Goal: Communication & Community: Ask a question

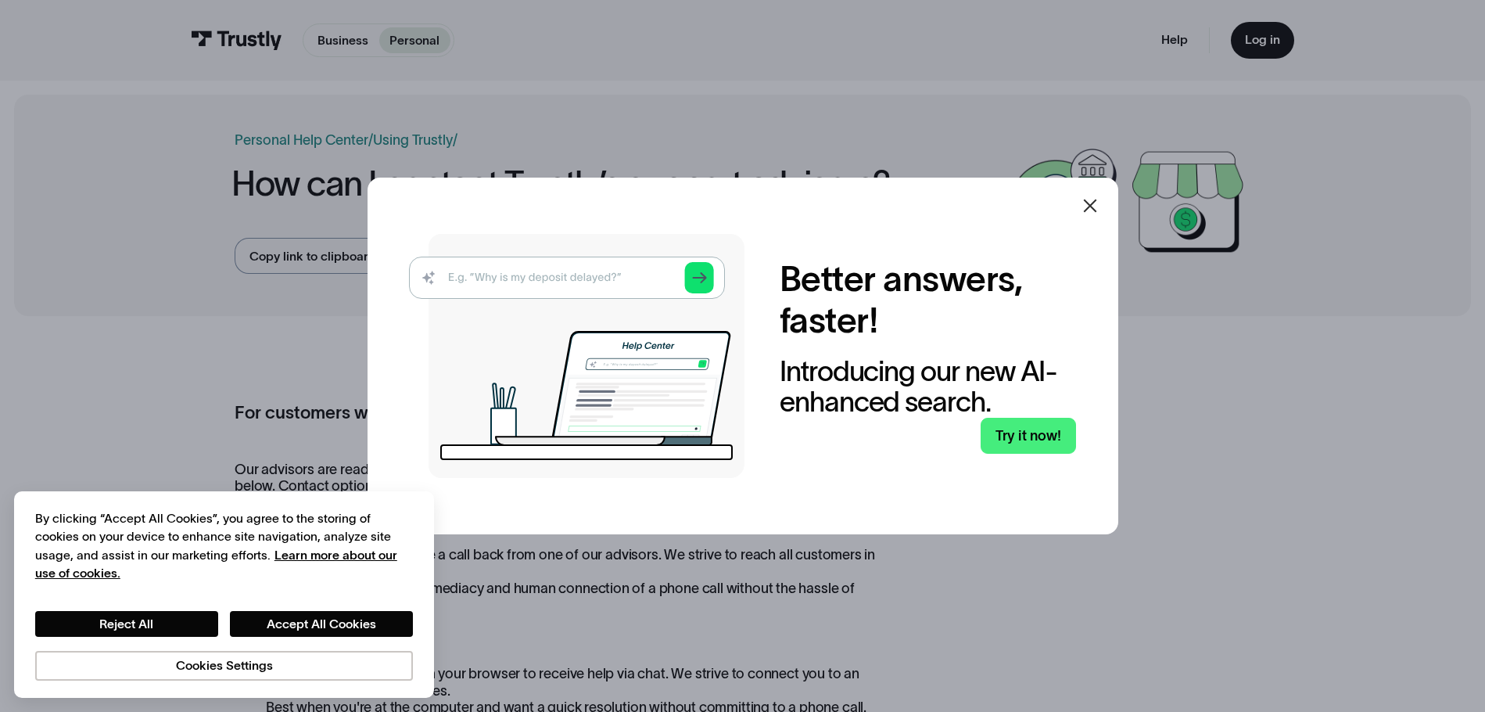
click at [1219, 339] on div at bounding box center [742, 356] width 1485 height 712
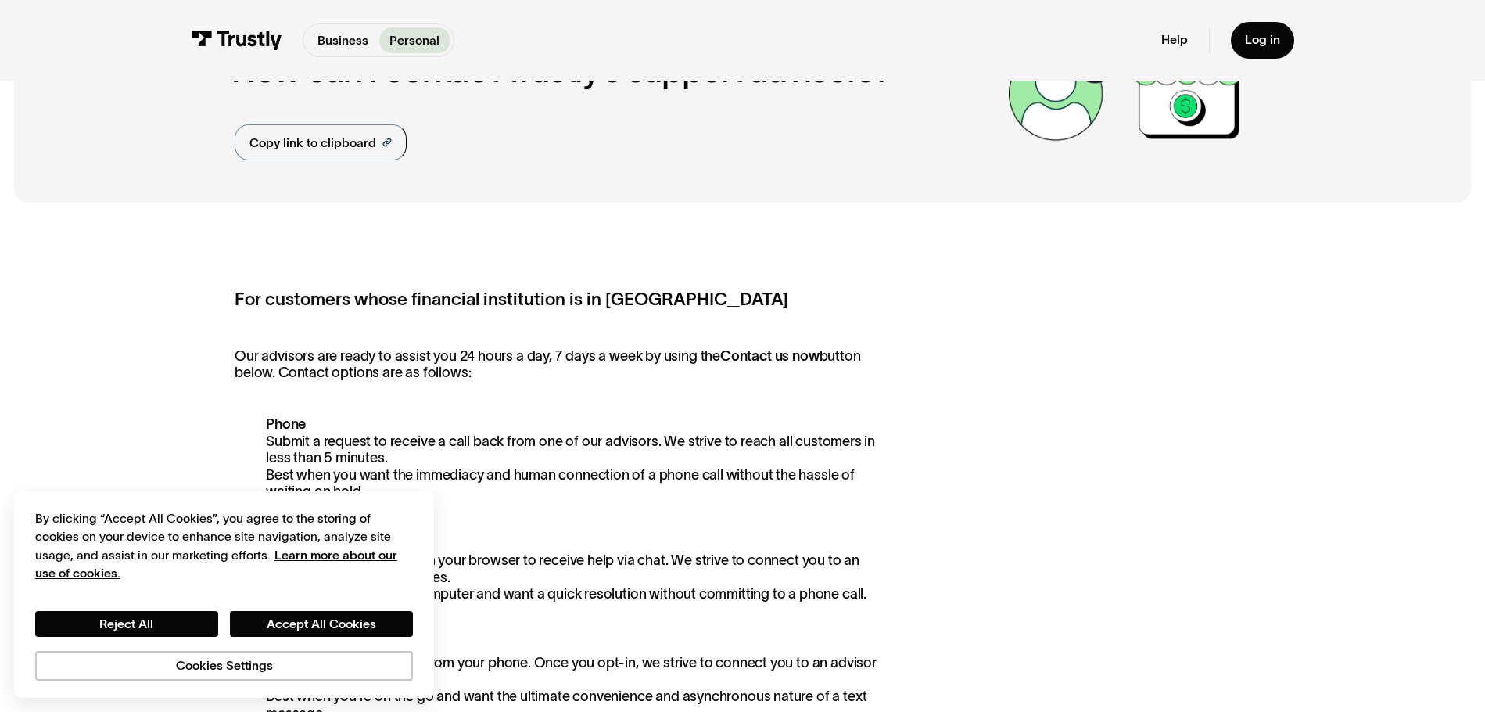
scroll to position [313, 0]
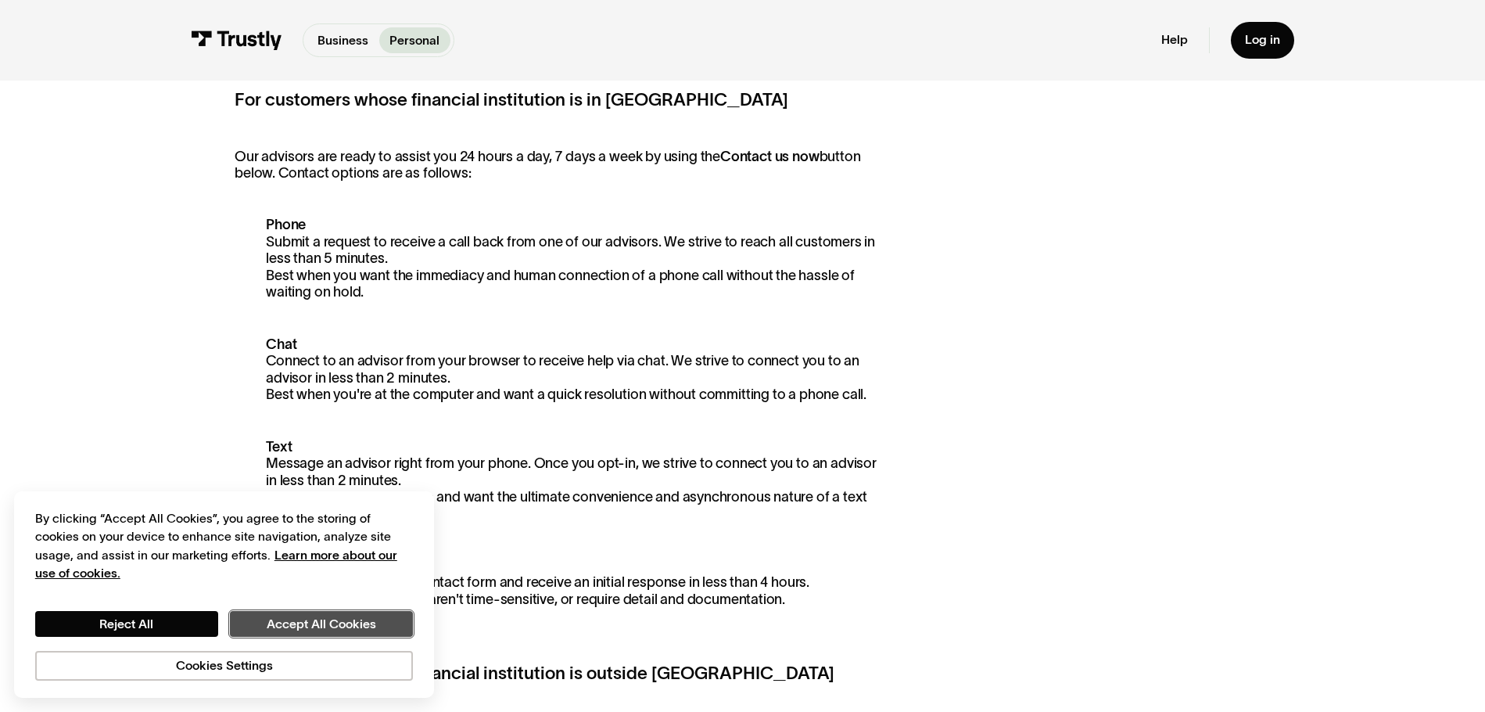
click at [287, 617] on button "Accept All Cookies" at bounding box center [321, 624] width 183 height 27
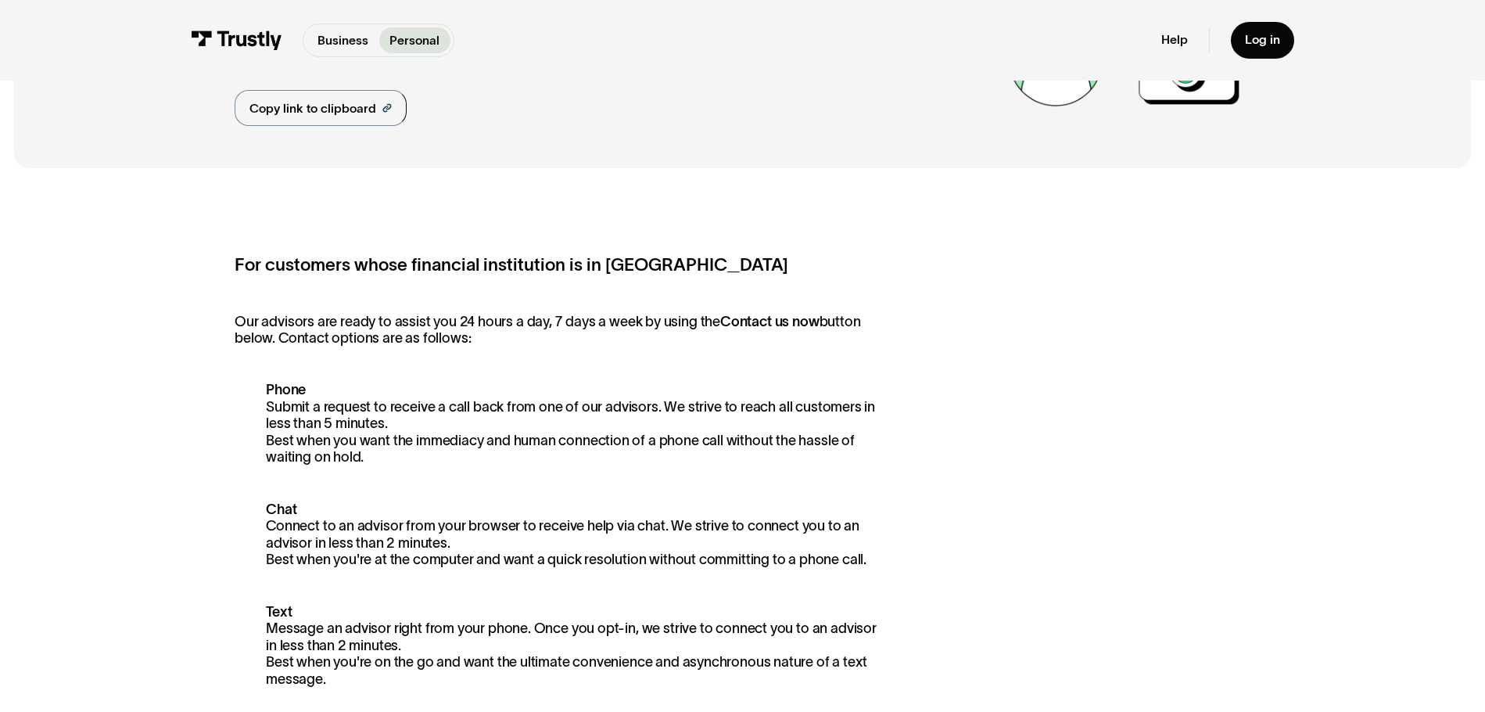
scroll to position [0, 0]
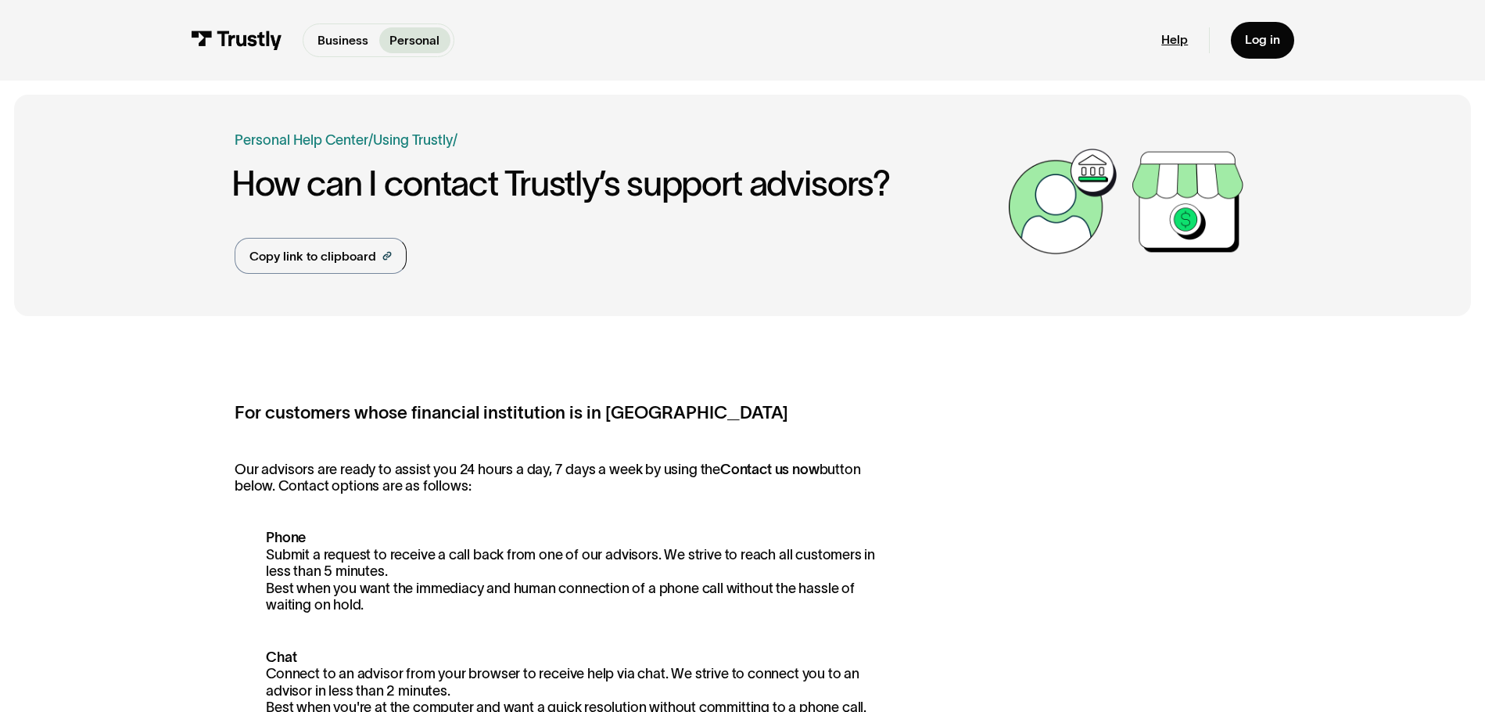
click at [1176, 47] on link "Help" at bounding box center [1174, 40] width 27 height 16
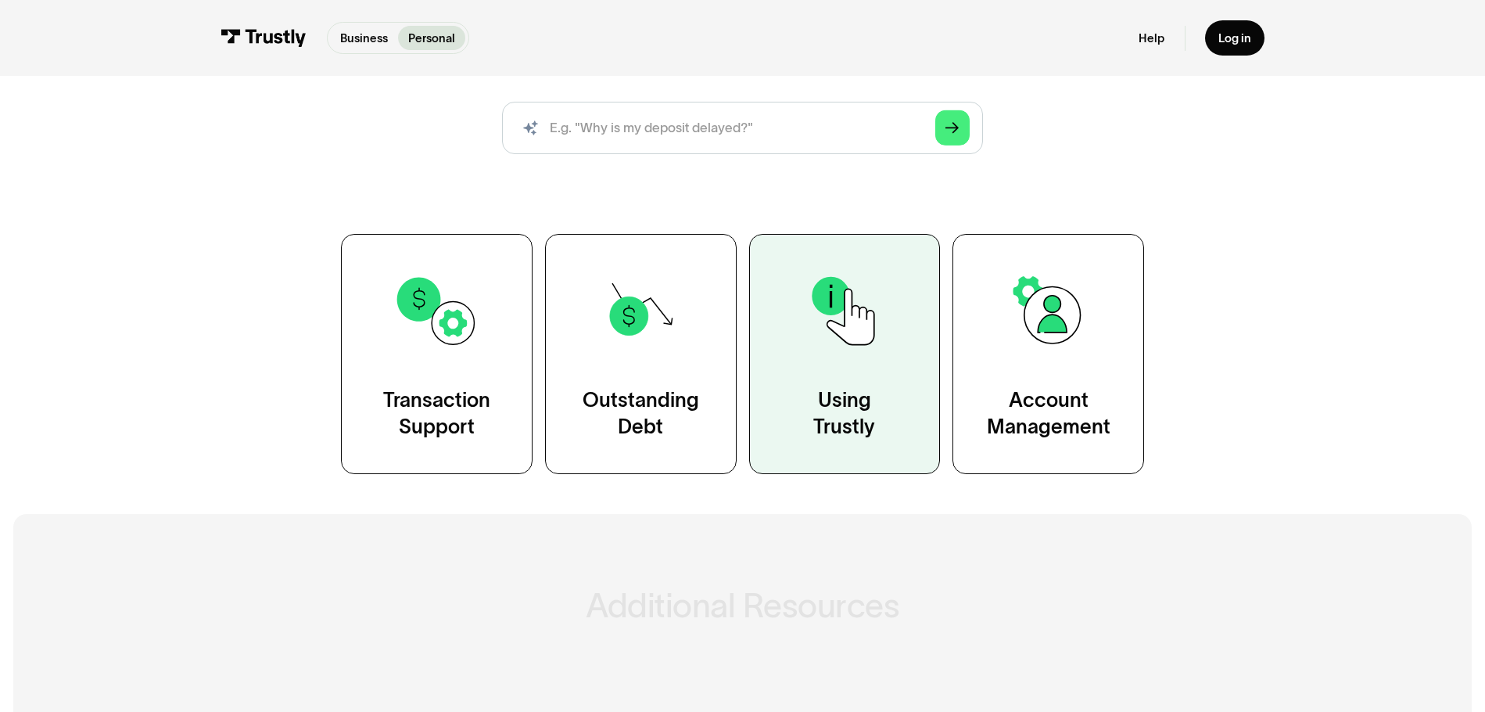
scroll to position [235, 0]
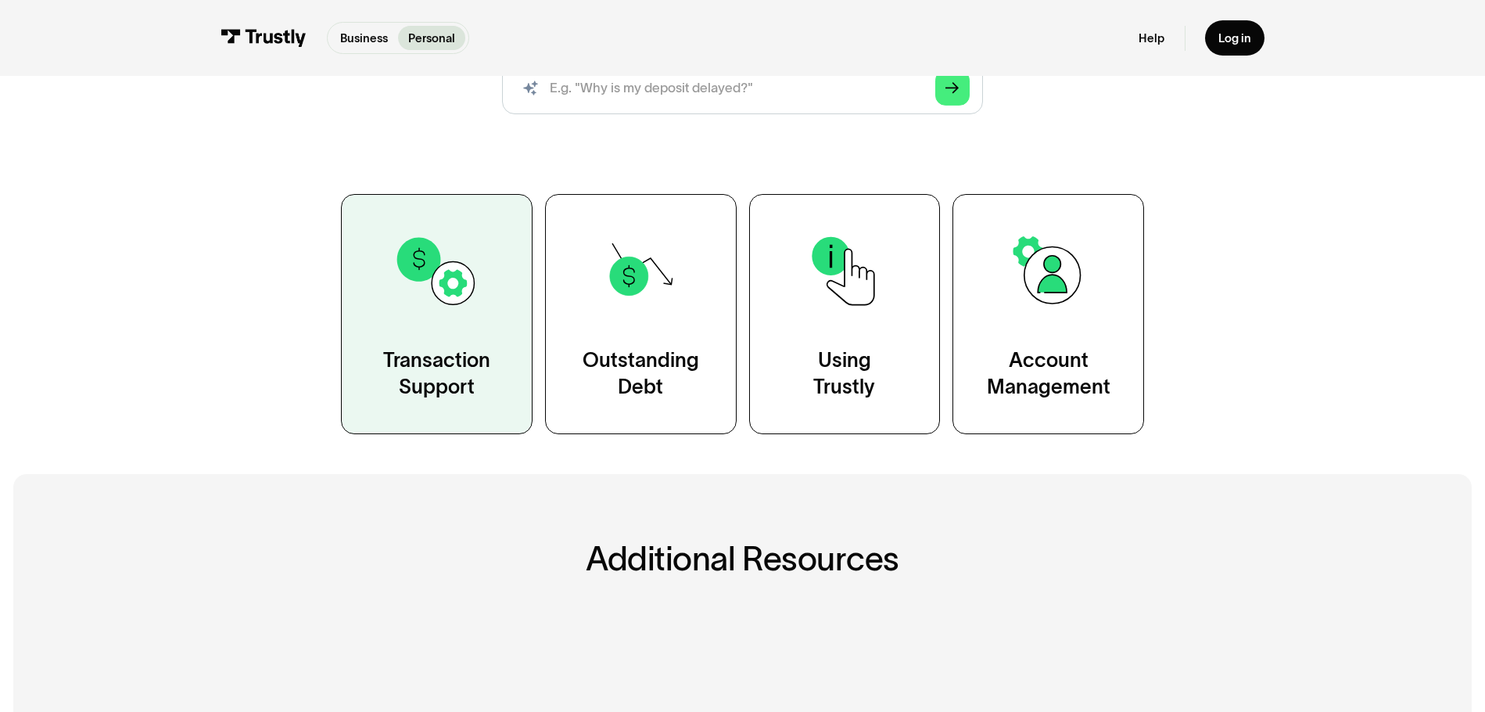
click at [468, 335] on link "Transaction Support" at bounding box center [437, 314] width 192 height 240
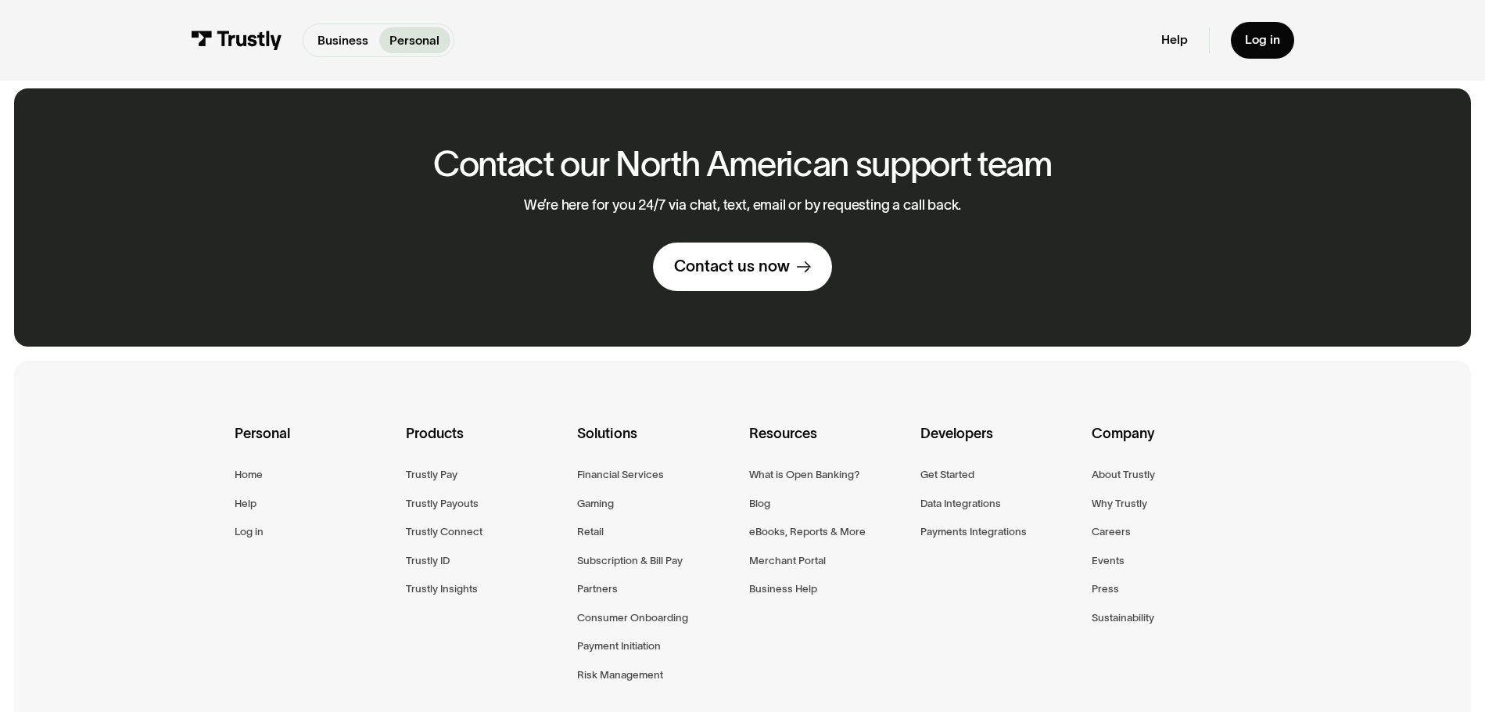
scroll to position [2448, 0]
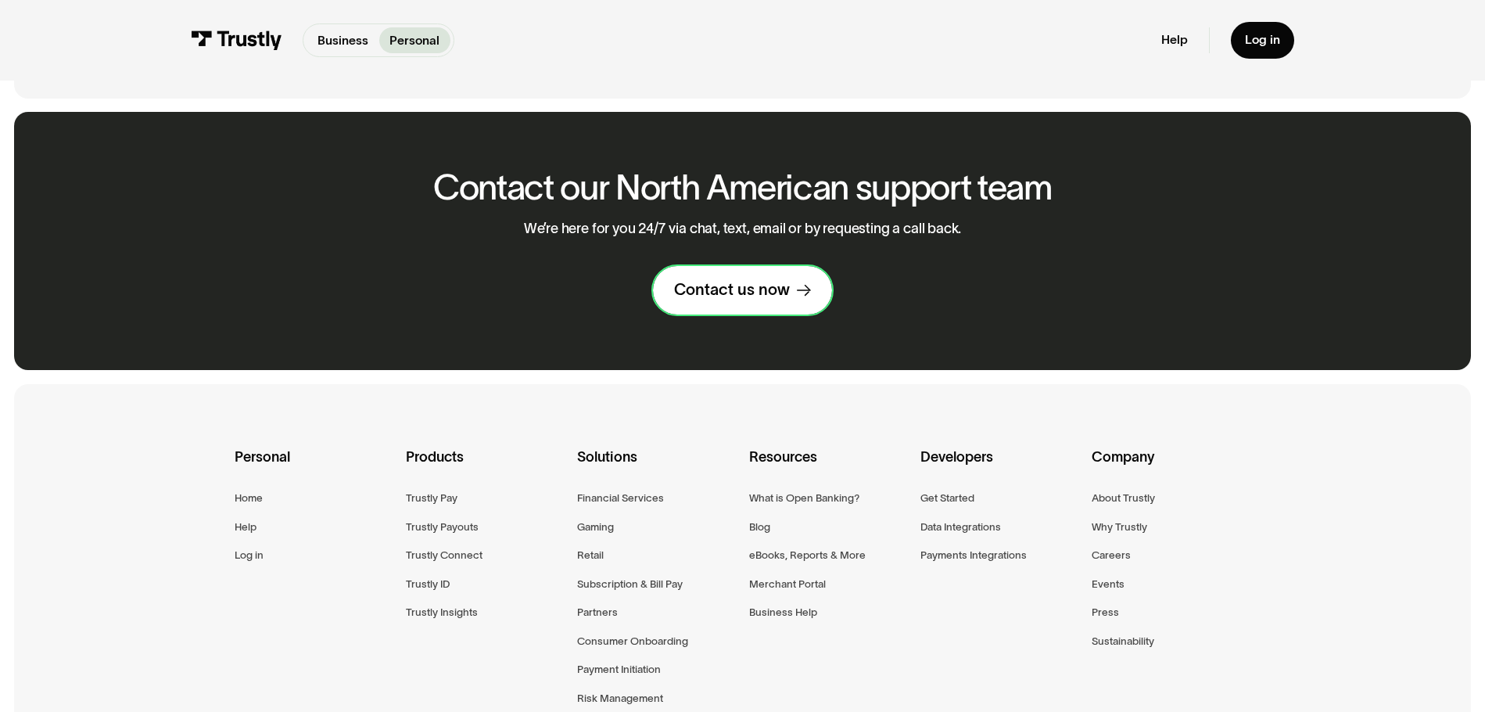
click at [808, 298] on icon at bounding box center [804, 291] width 14 height 14
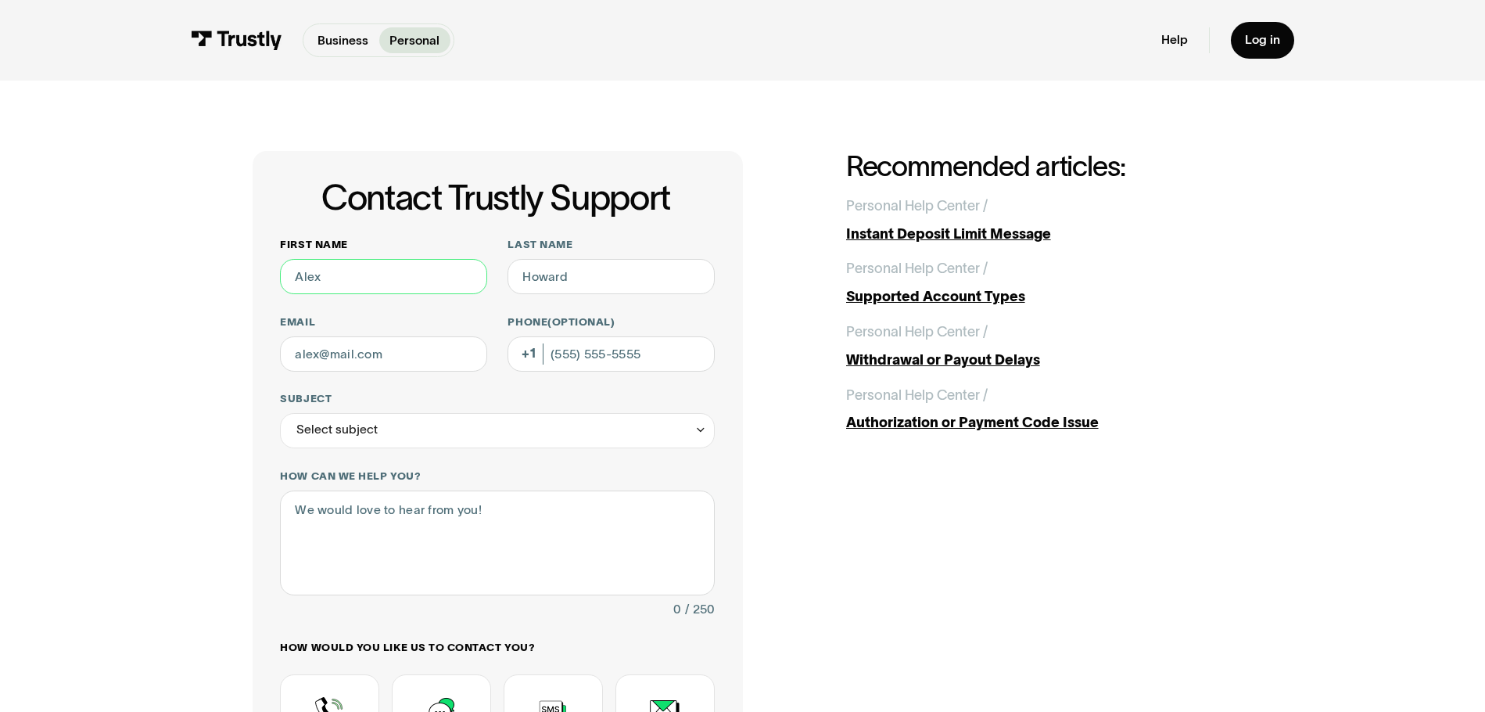
click at [322, 280] on input "First name" at bounding box center [383, 276] width 206 height 35
type input "Brett"
type input "Herndon"
type input "brett.herndon@yahoo.com"
type input "(812) 239-7712"
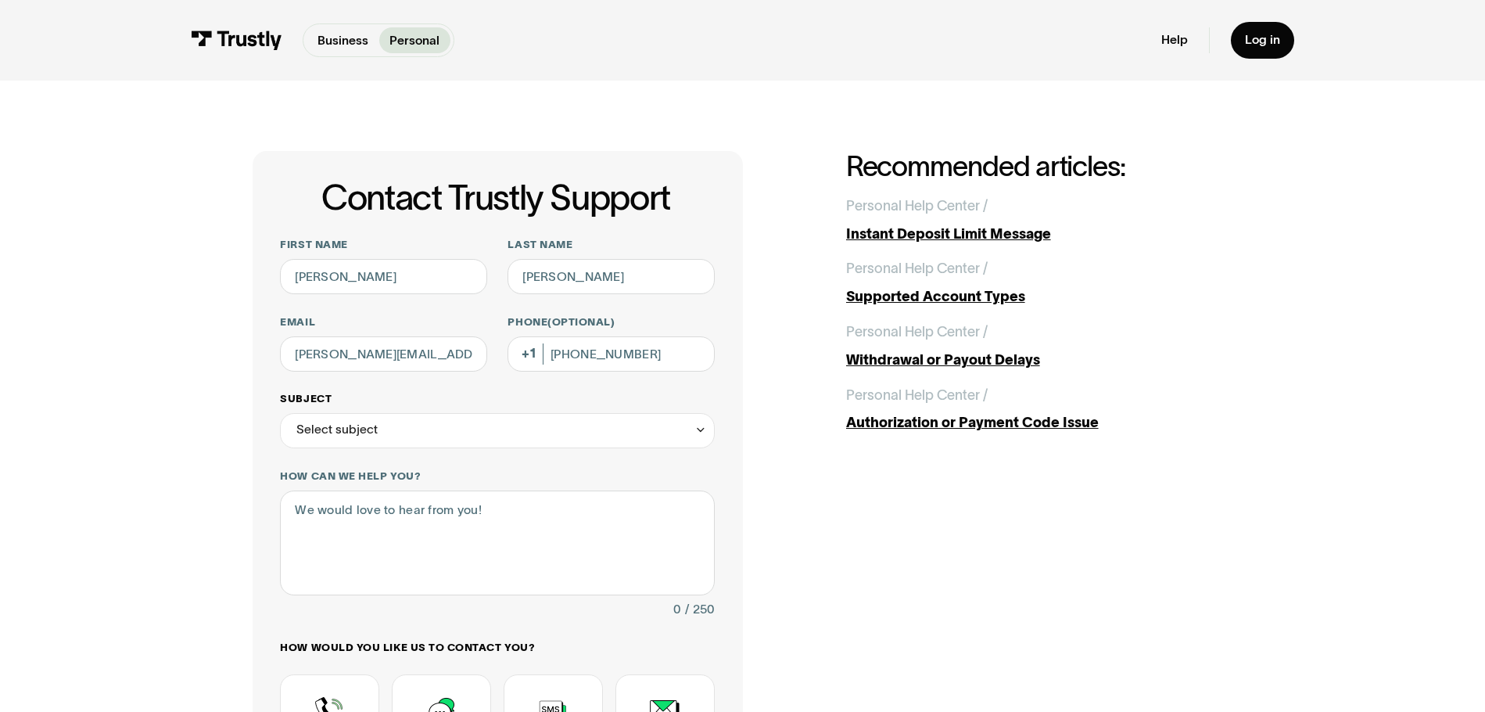
click at [417, 432] on div "Select subject" at bounding box center [497, 430] width 434 height 35
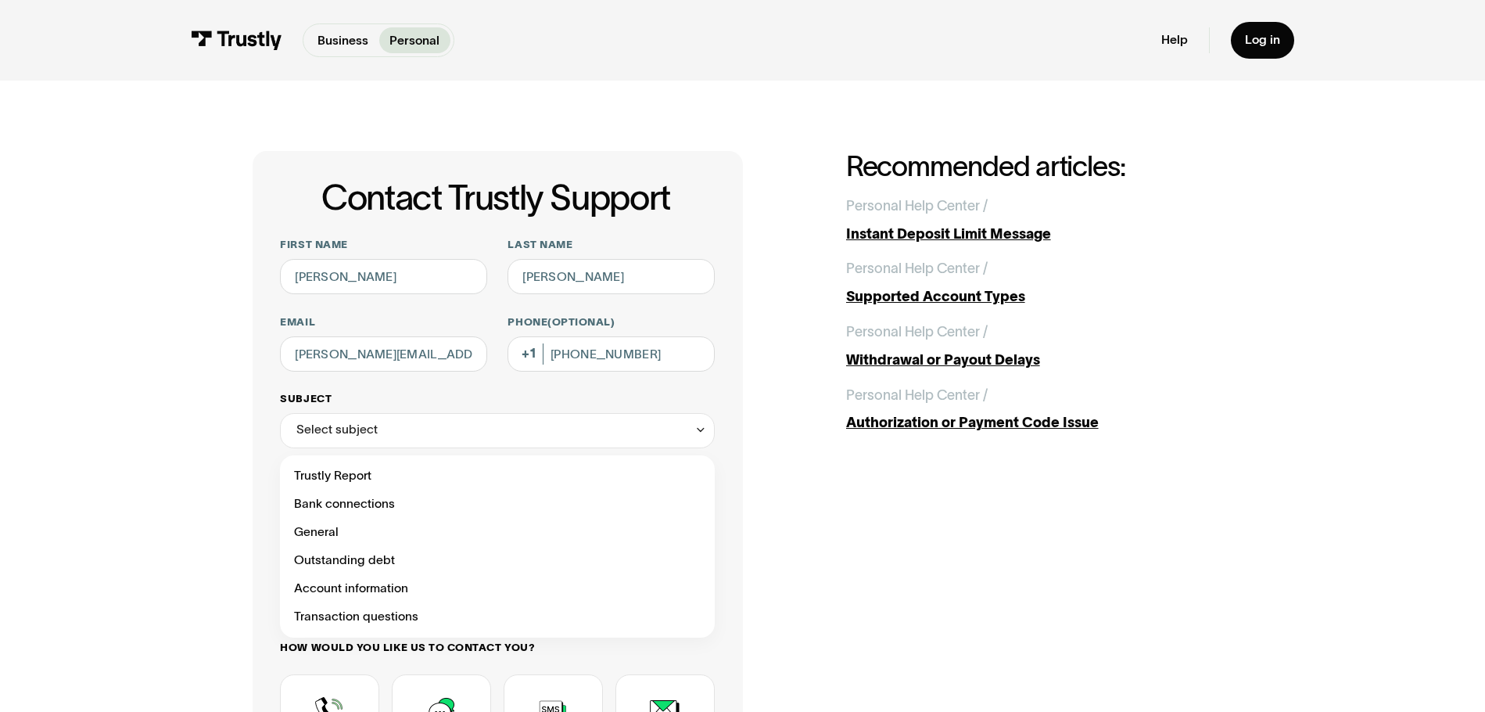
click at [408, 443] on div "Select subject" at bounding box center [497, 430] width 434 height 35
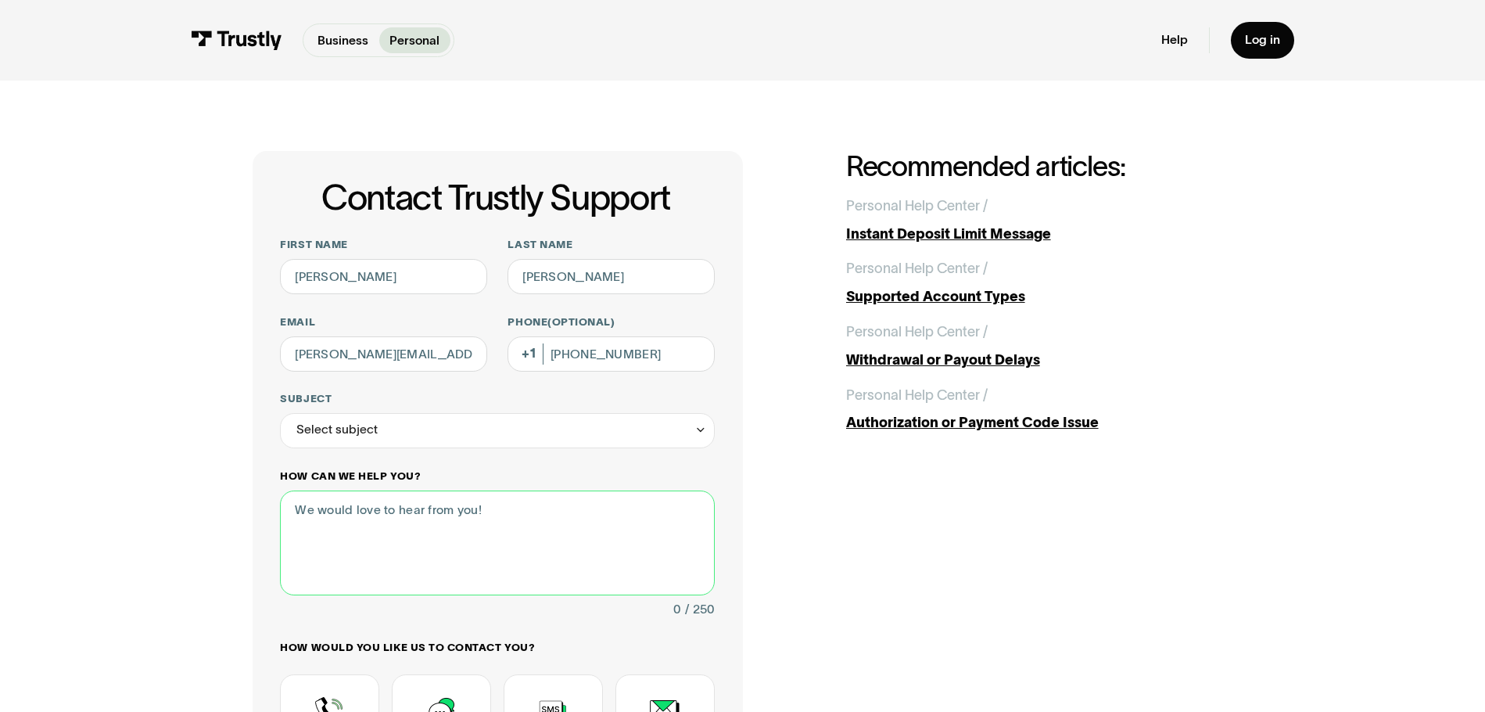
click at [391, 513] on textarea "How can we help you?" at bounding box center [497, 542] width 434 height 105
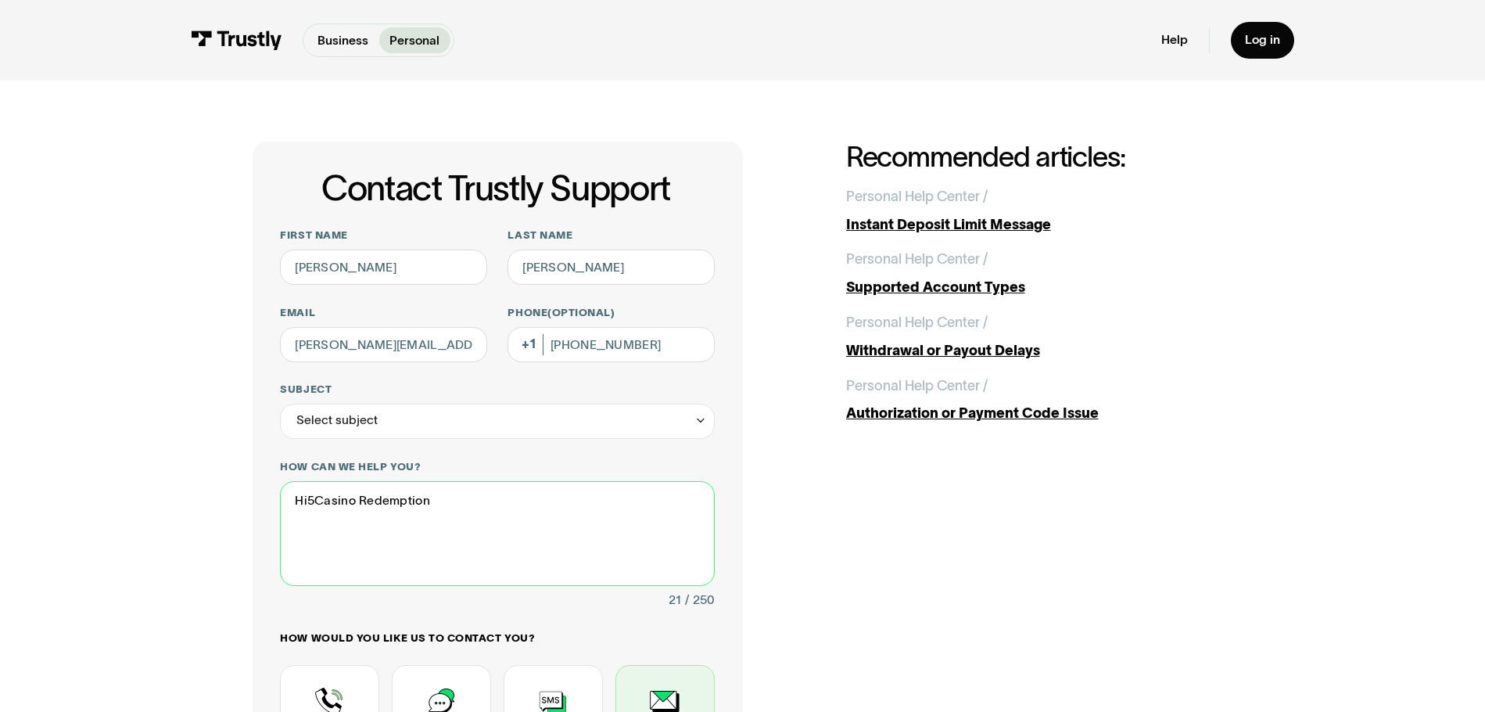
scroll to position [313, 0]
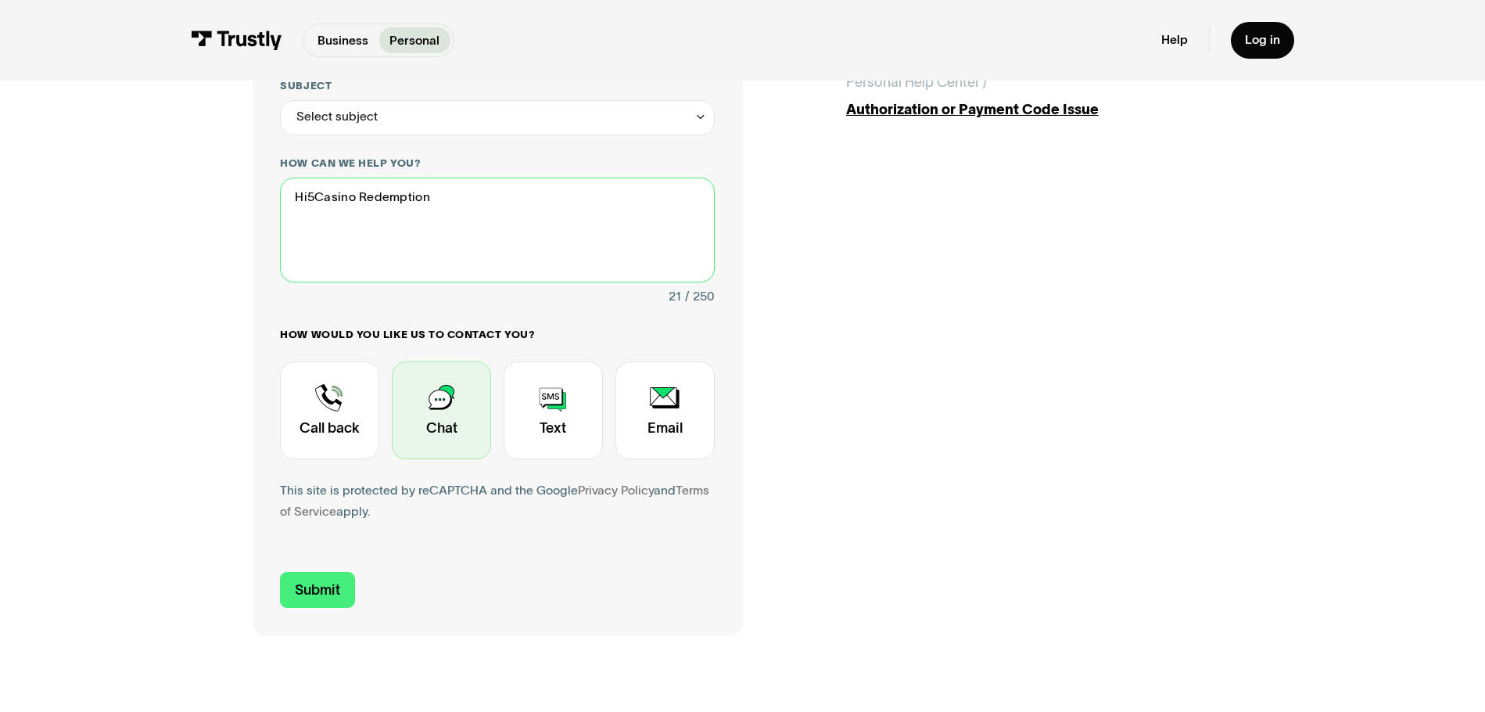
type textarea "Hi5Casino Redemption"
click at [457, 430] on div "Contact Trustly Support" at bounding box center [441, 410] width 99 height 98
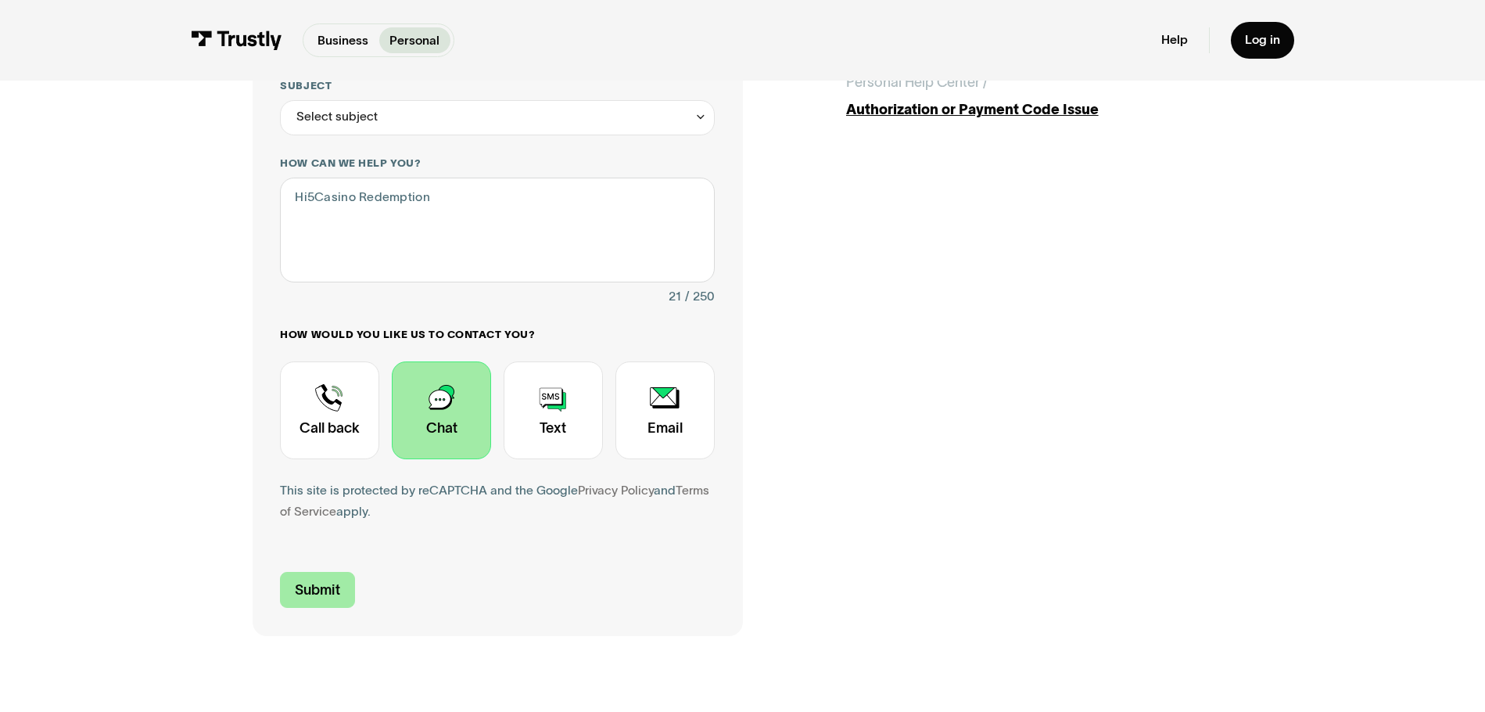
click at [301, 590] on input "Submit" at bounding box center [317, 590] width 75 height 37
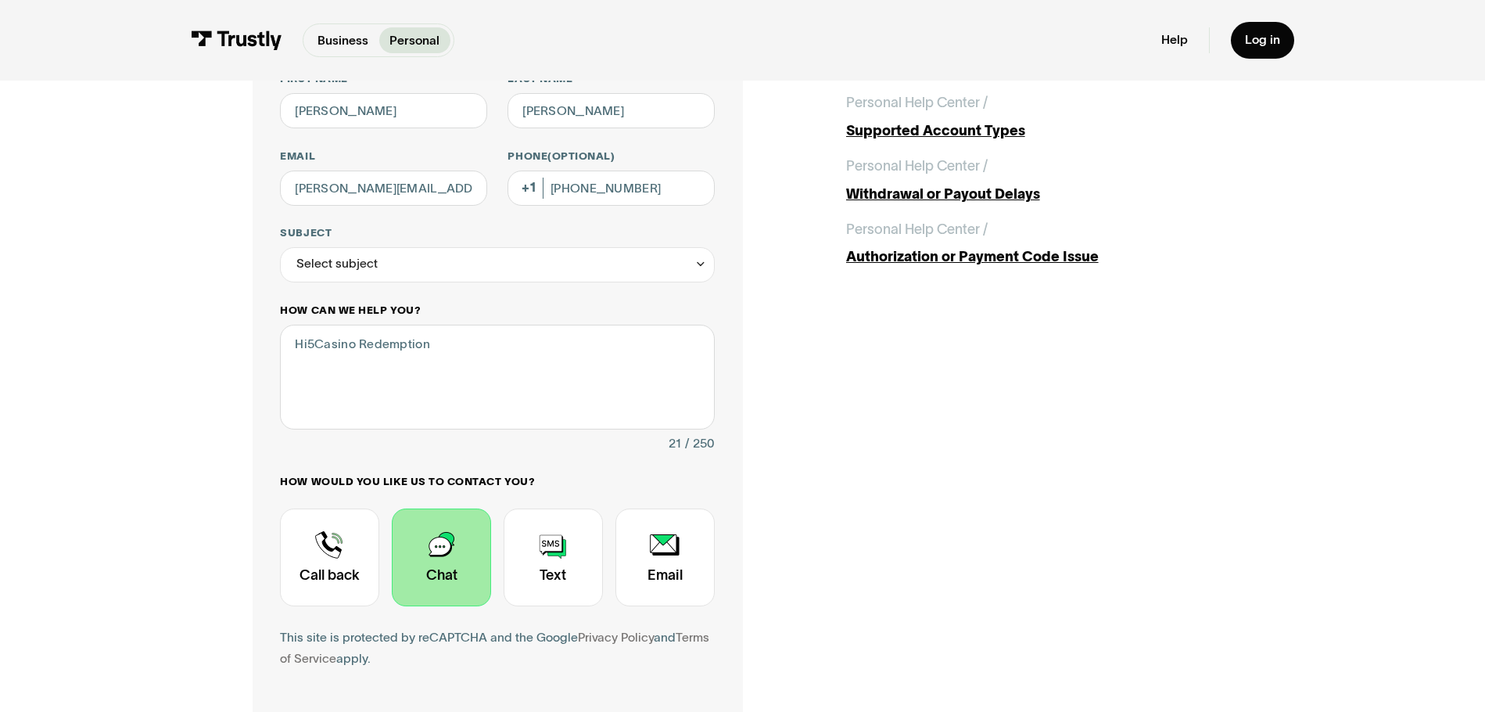
scroll to position [156, 0]
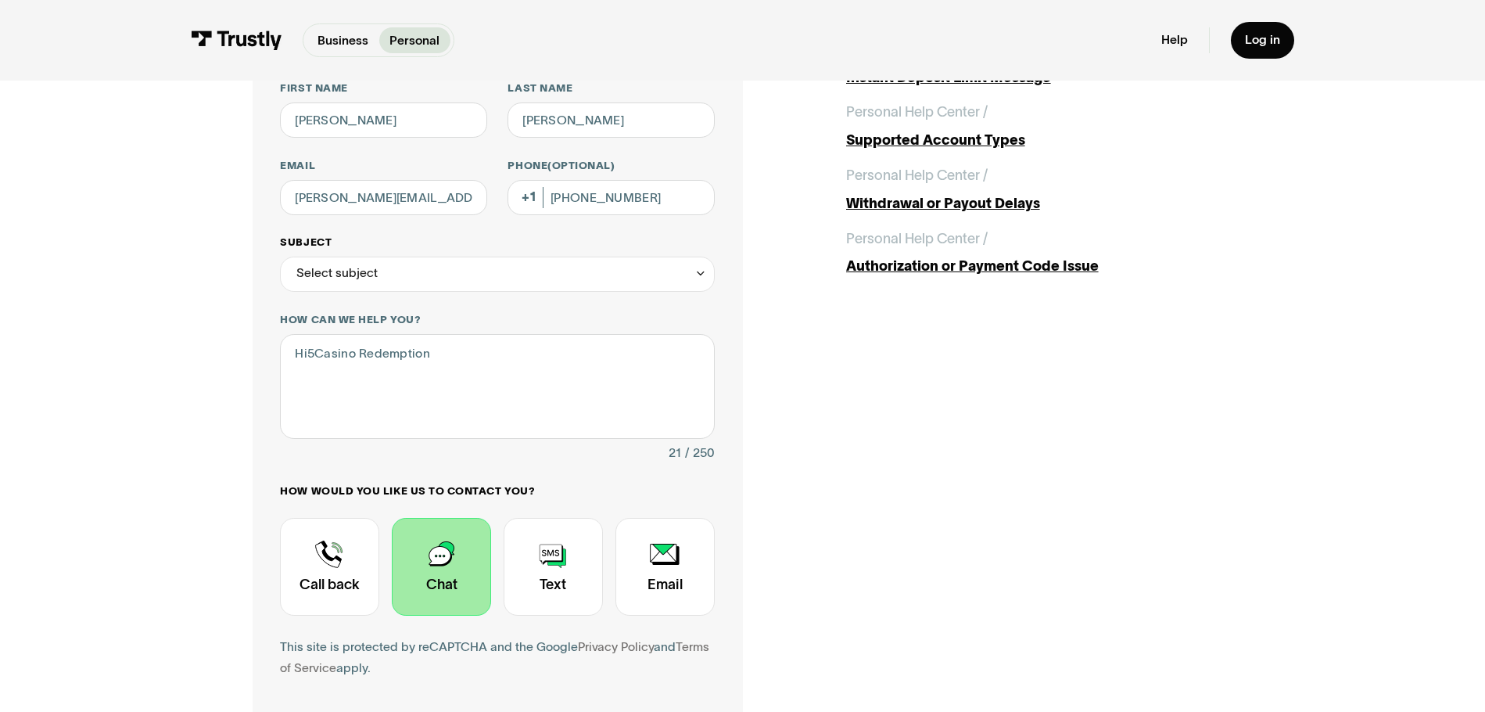
click at [368, 271] on div "Select subject" at bounding box center [336, 273] width 81 height 21
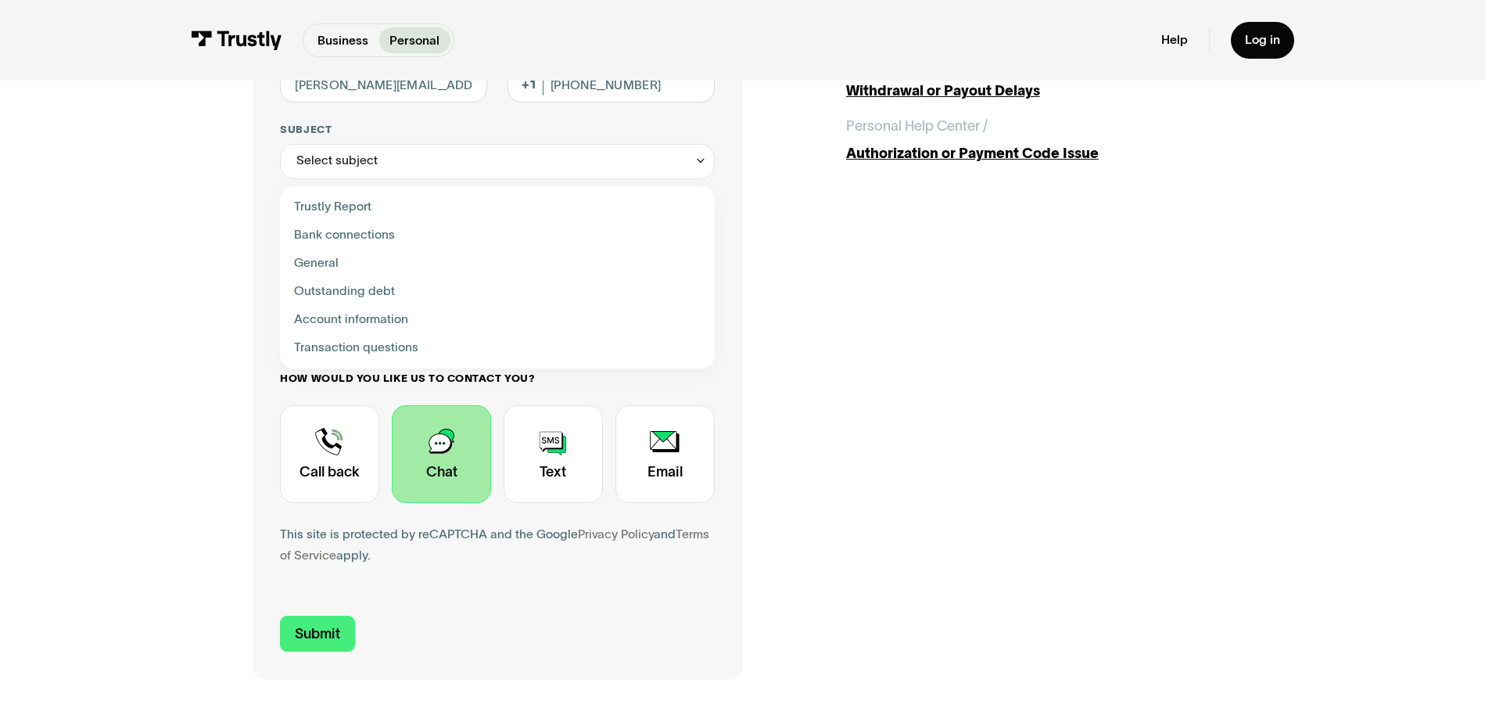
scroll to position [235, 0]
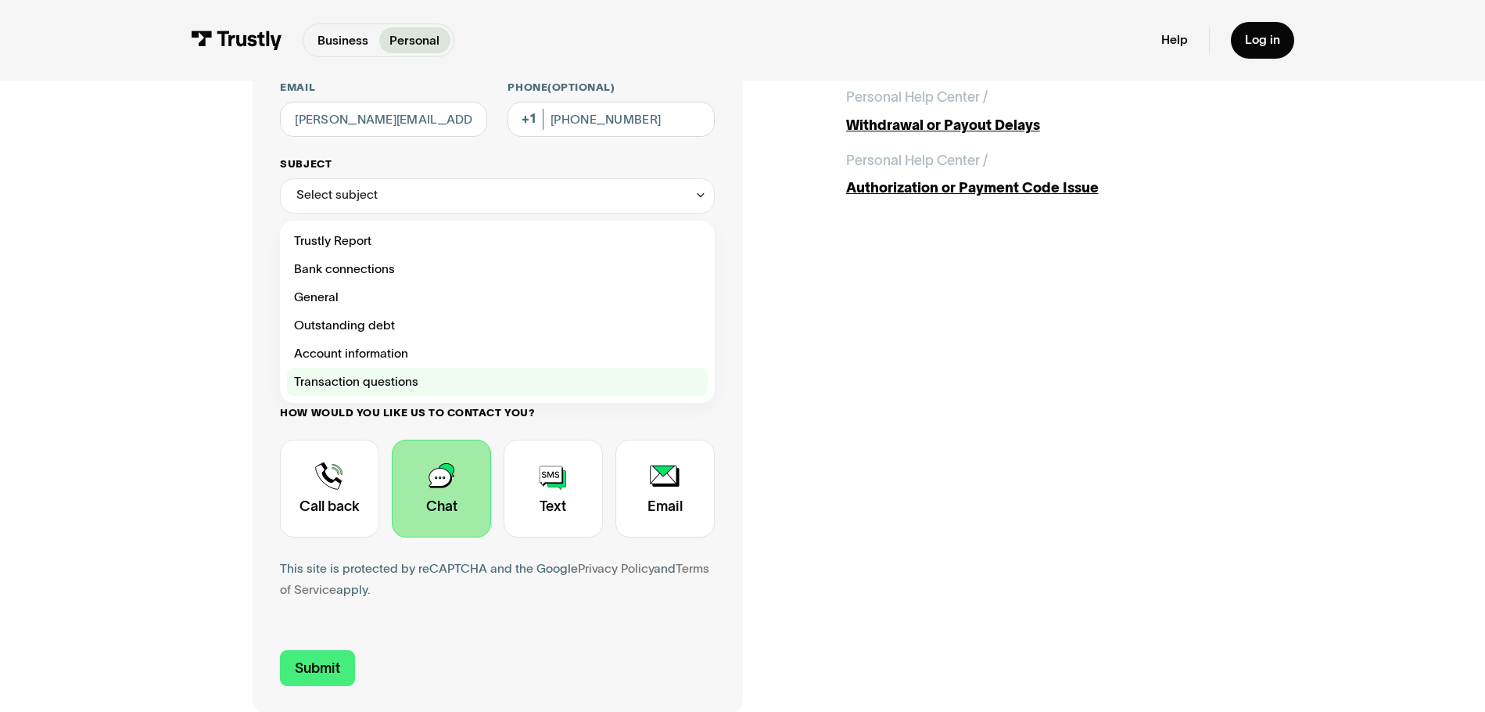
click at [393, 389] on div "Contact Trustly Support" at bounding box center [497, 382] width 420 height 28
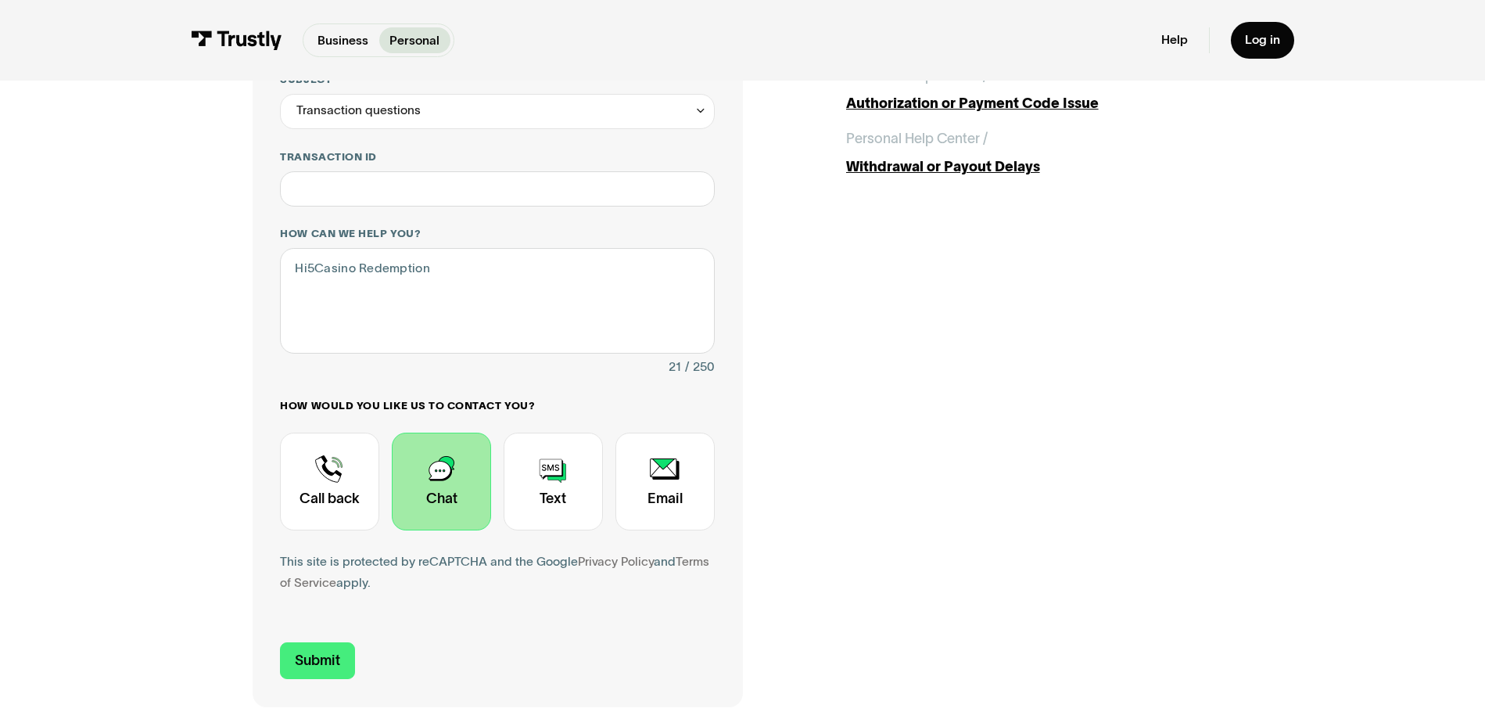
scroll to position [156, 0]
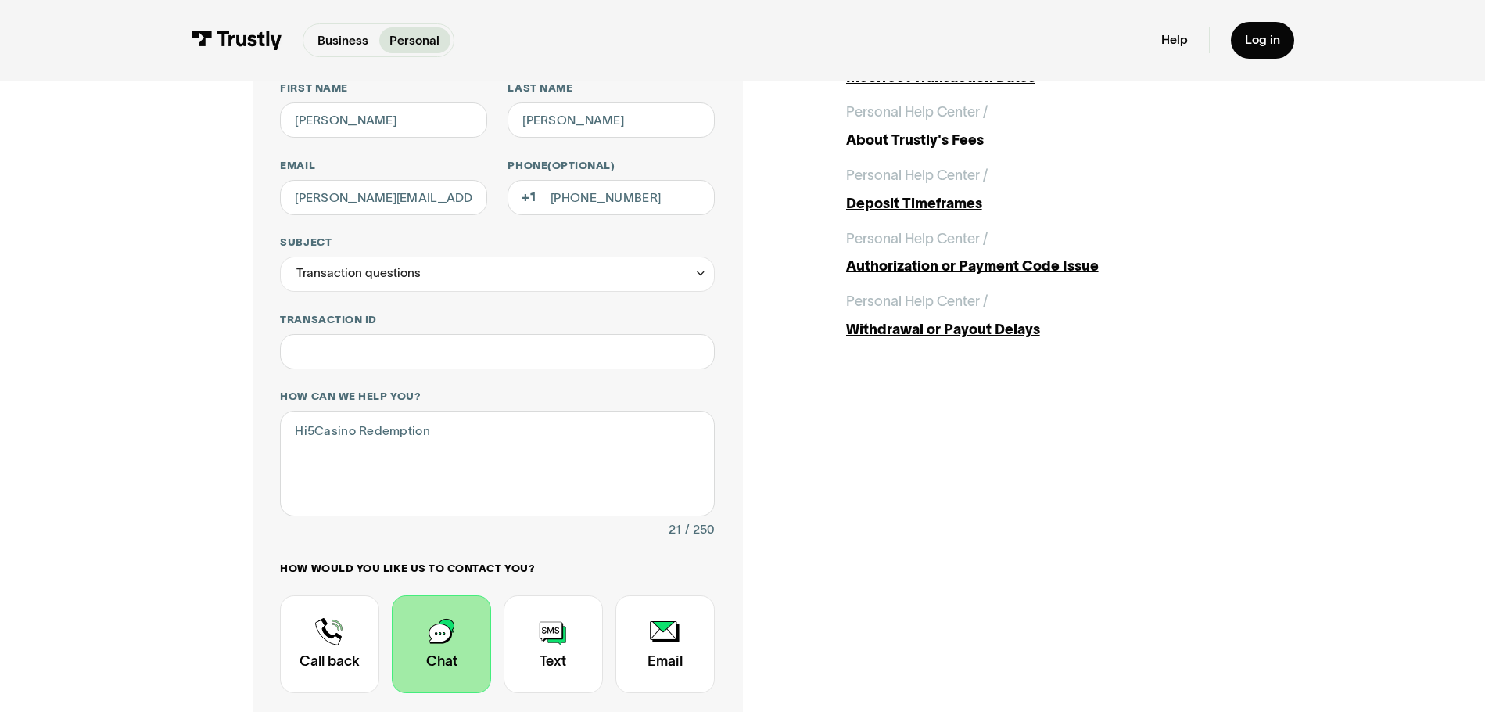
click at [475, 300] on div "**********" at bounding box center [497, 428] width 434 height 695
click at [471, 282] on div "Transaction questions" at bounding box center [497, 273] width 434 height 35
click at [389, 373] on div "Contact Trustly Support" at bounding box center [497, 376] width 420 height 28
type input "*******"
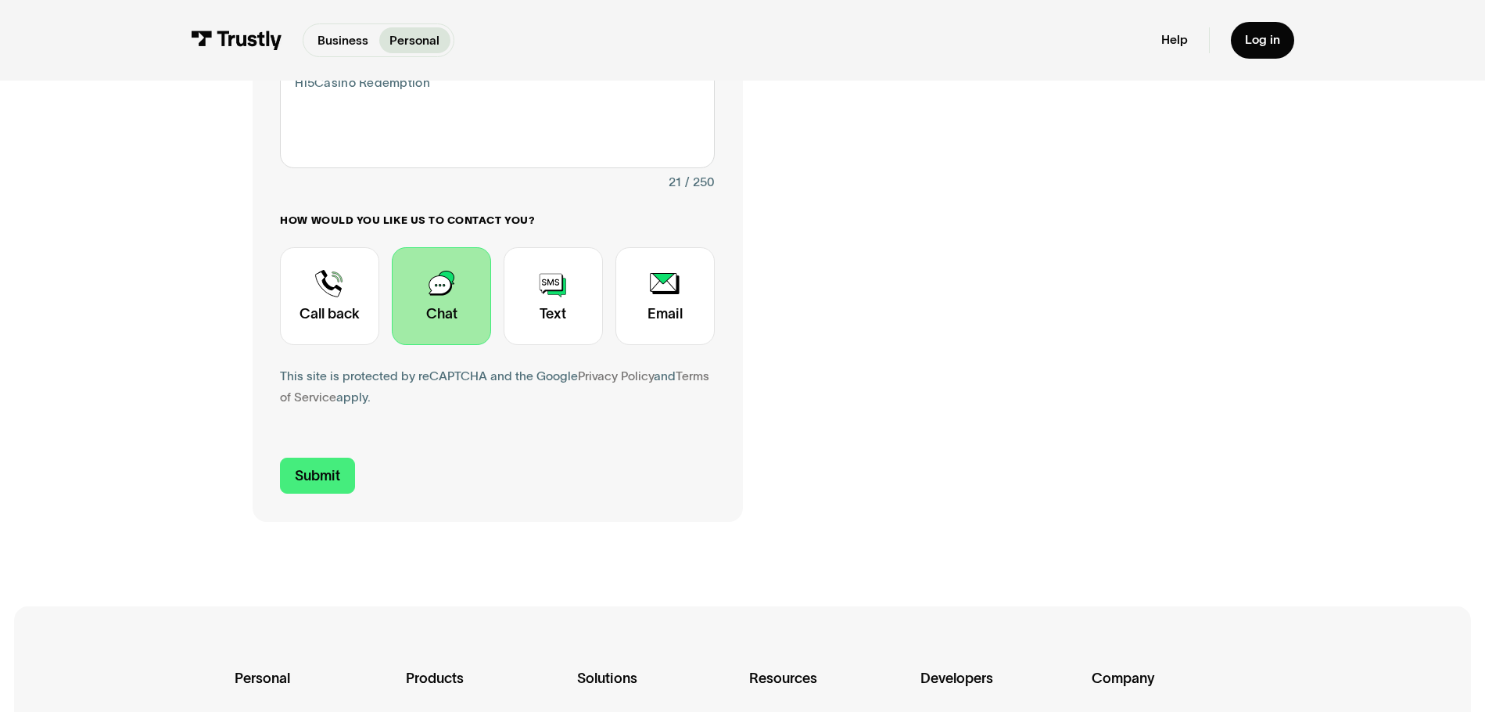
scroll to position [469, 0]
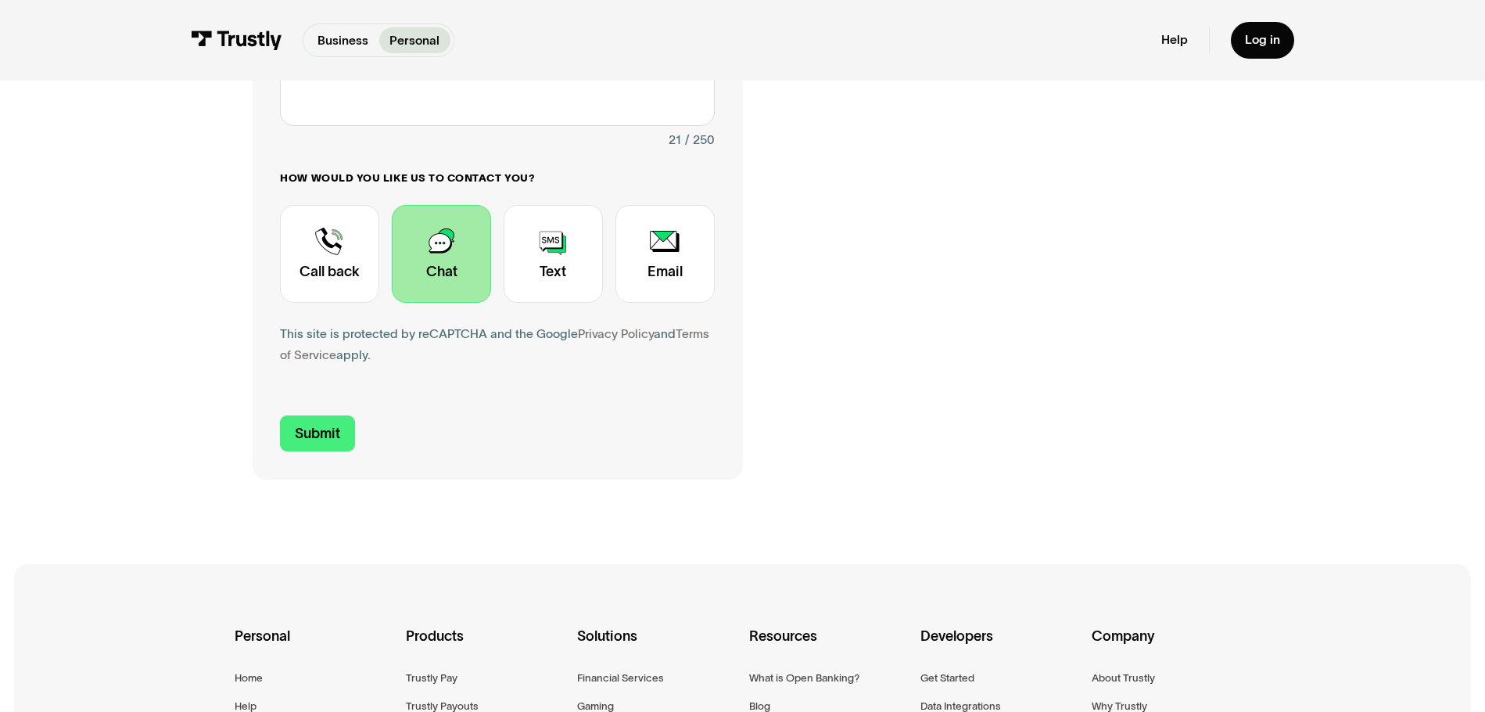
click at [326, 405] on form "First name Brett Last name Herndon Email brett.herndon@yahoo.com Phone (Optiona…" at bounding box center [497, 110] width 434 height 683
click at [327, 435] on input "Submit" at bounding box center [317, 433] width 75 height 37
type input "+18122397712"
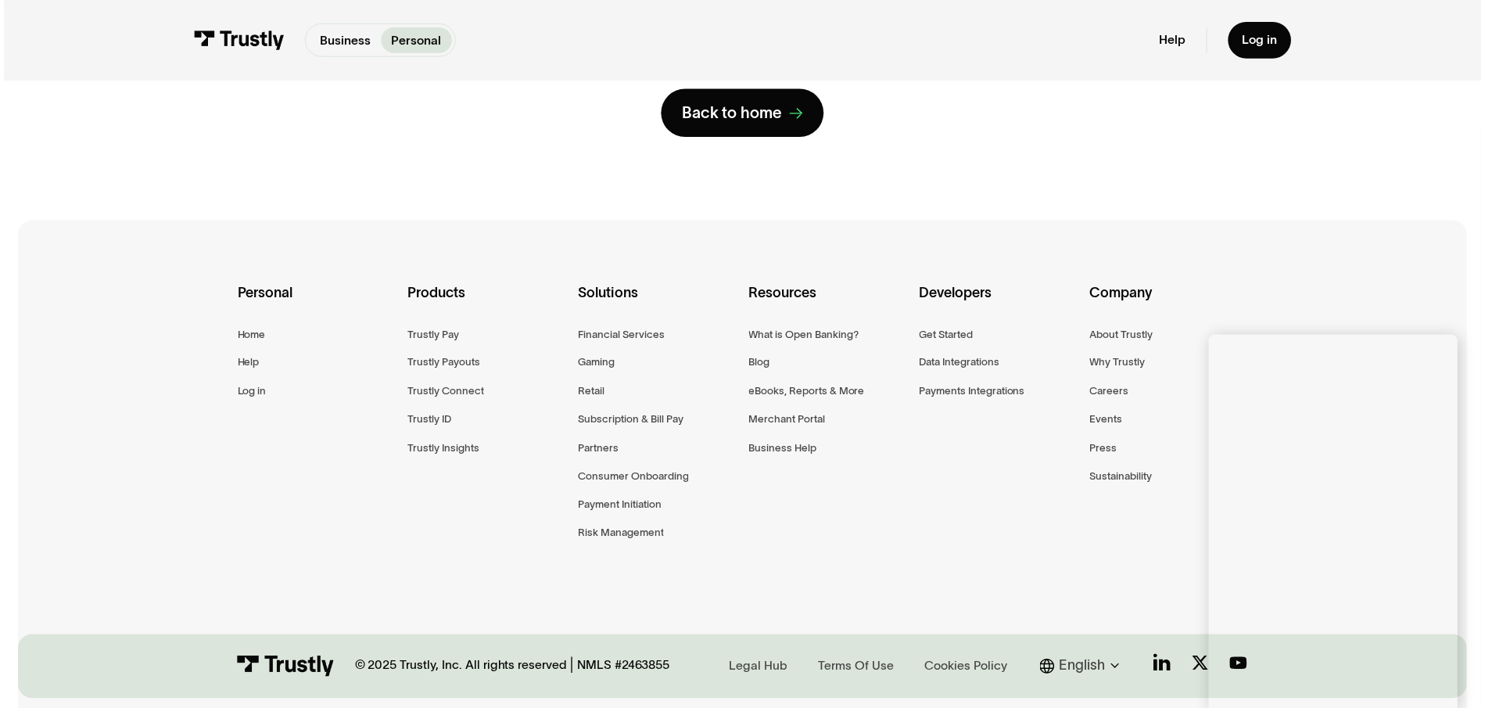
scroll to position [313, 0]
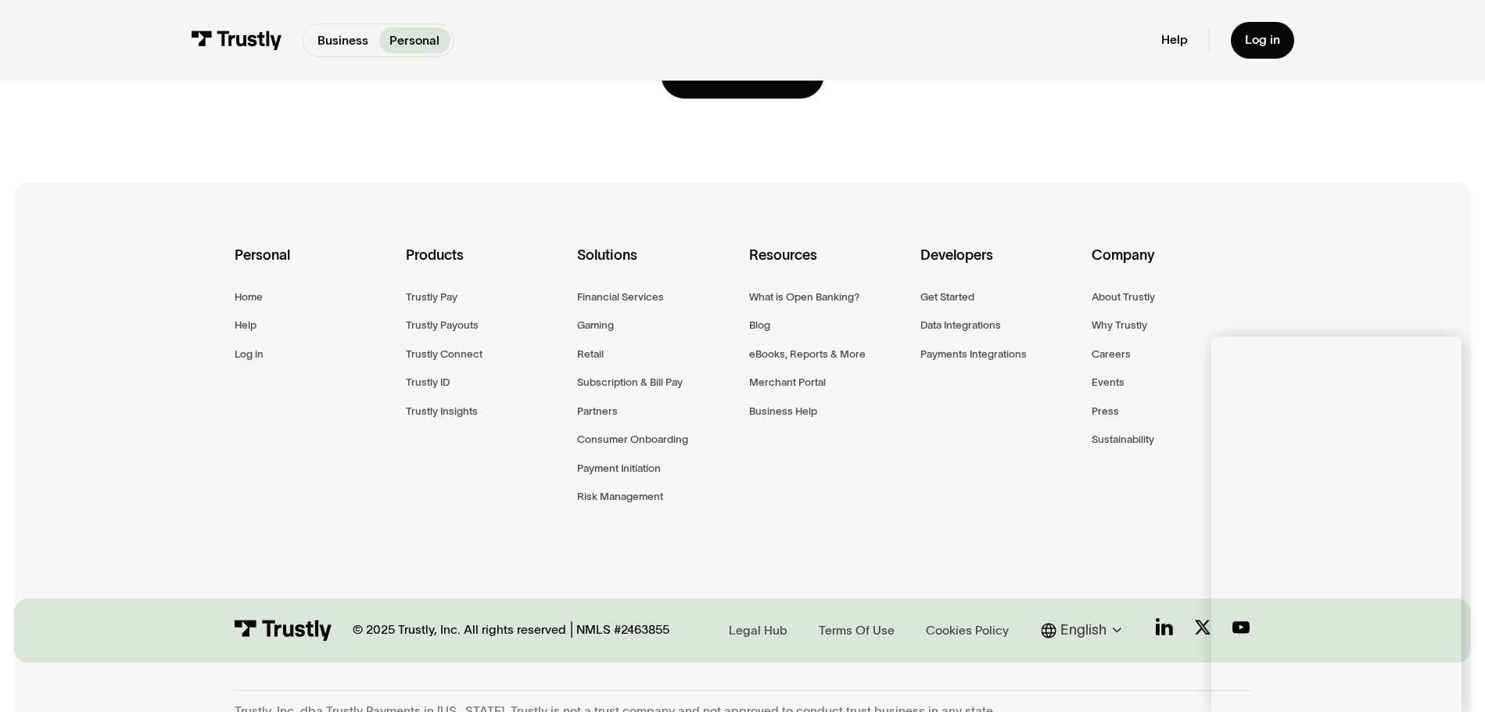
click at [1335, 242] on div "Personal Home Help Log in Products Trustly Pay Trustly Payouts Trustly Connect …" at bounding box center [742, 396] width 1457 height 429
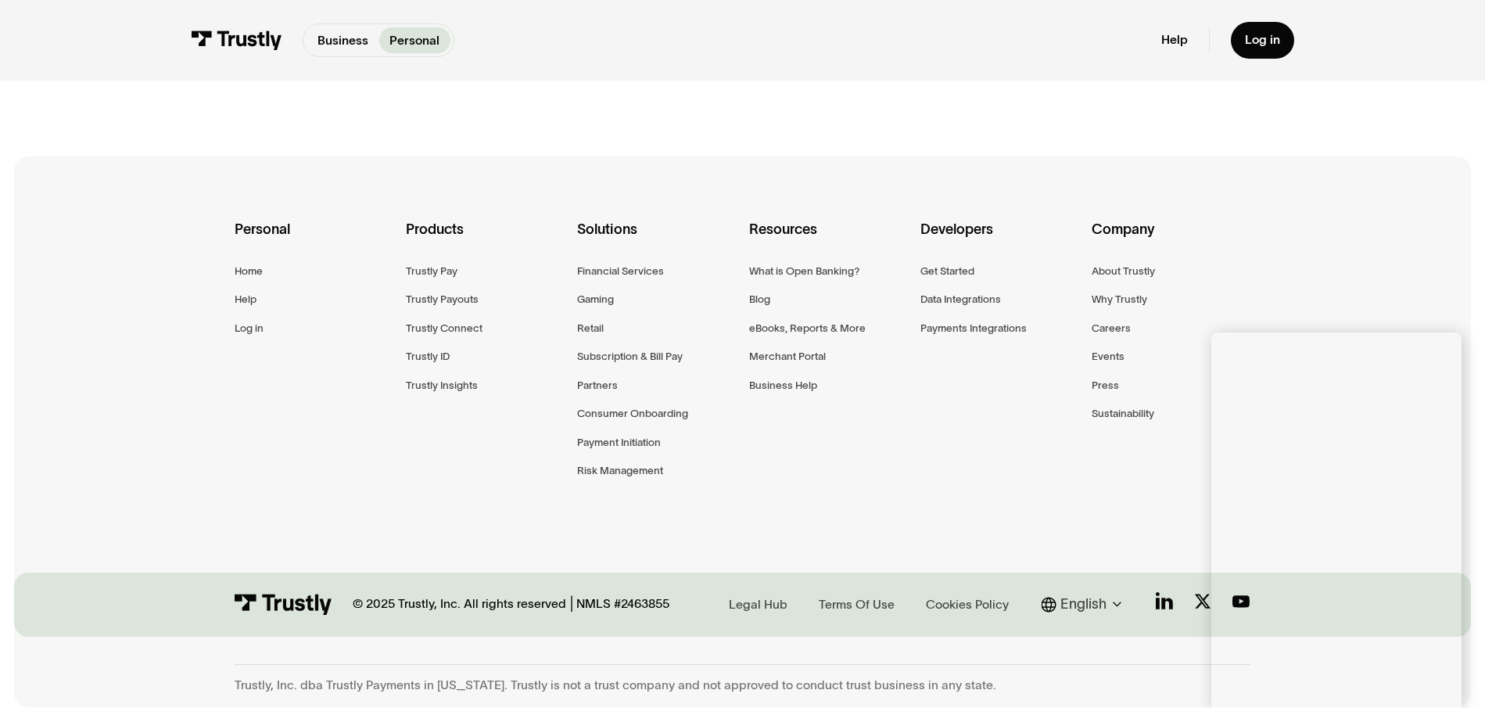
scroll to position [342, 0]
